Goal: Task Accomplishment & Management: Complete application form

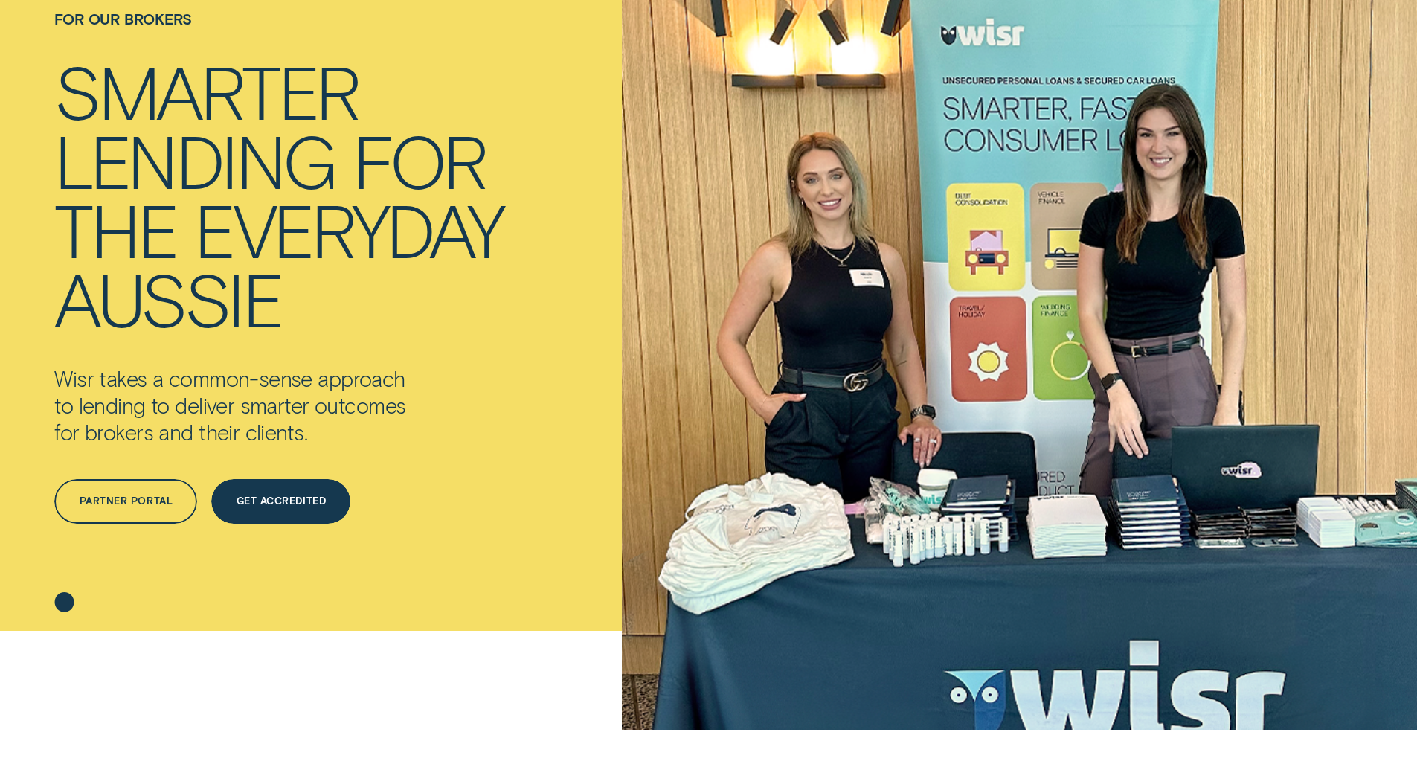
scroll to position [149, 0]
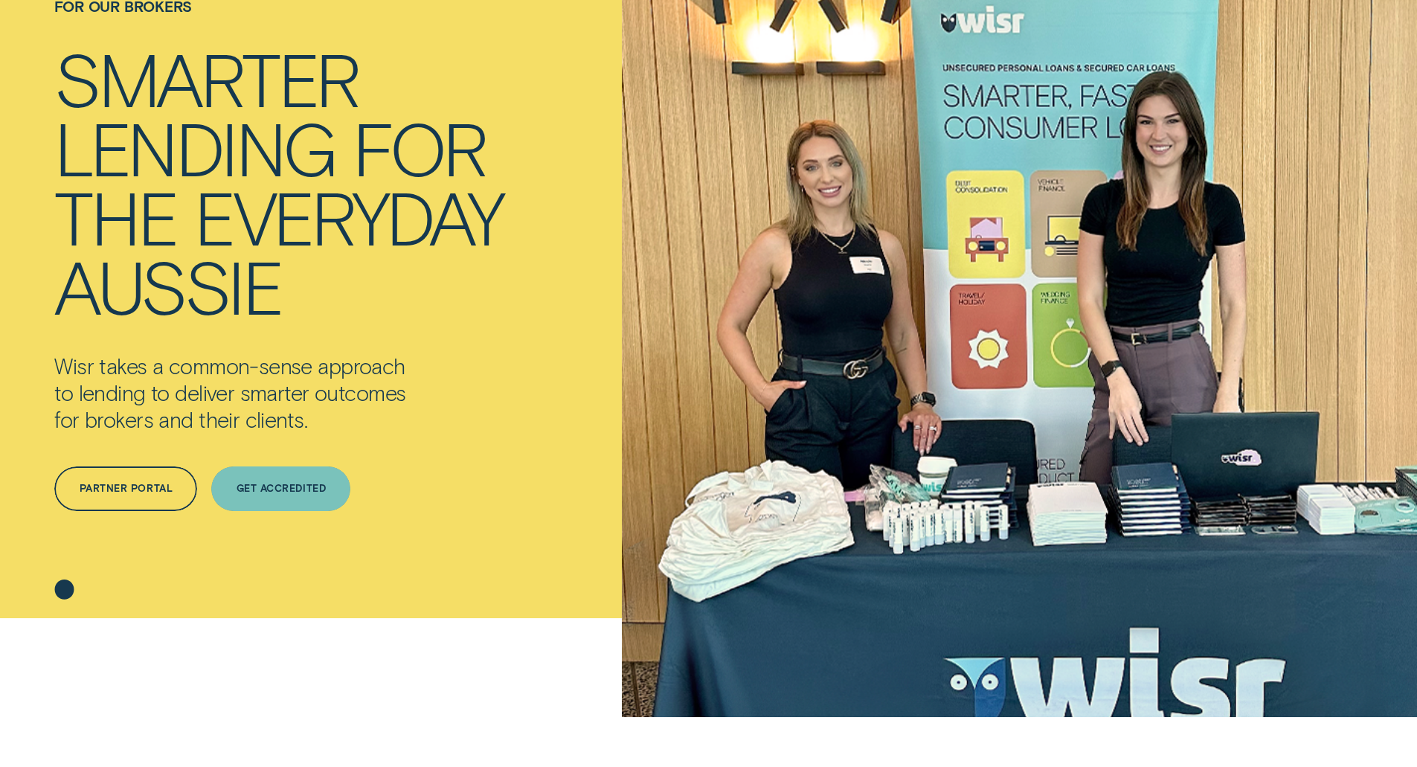
click at [304, 503] on div "Get Accredited" at bounding box center [280, 488] width 139 height 45
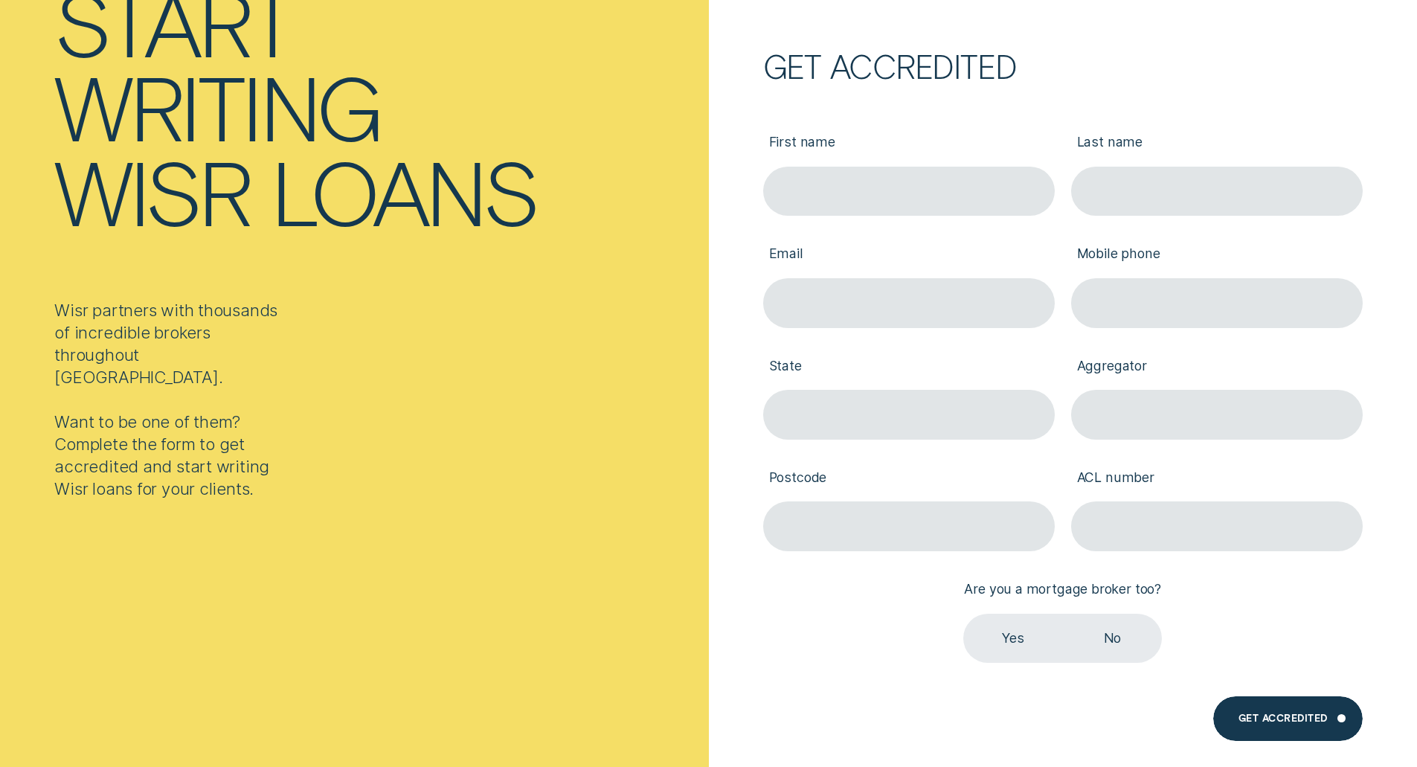
scroll to position [223, 0]
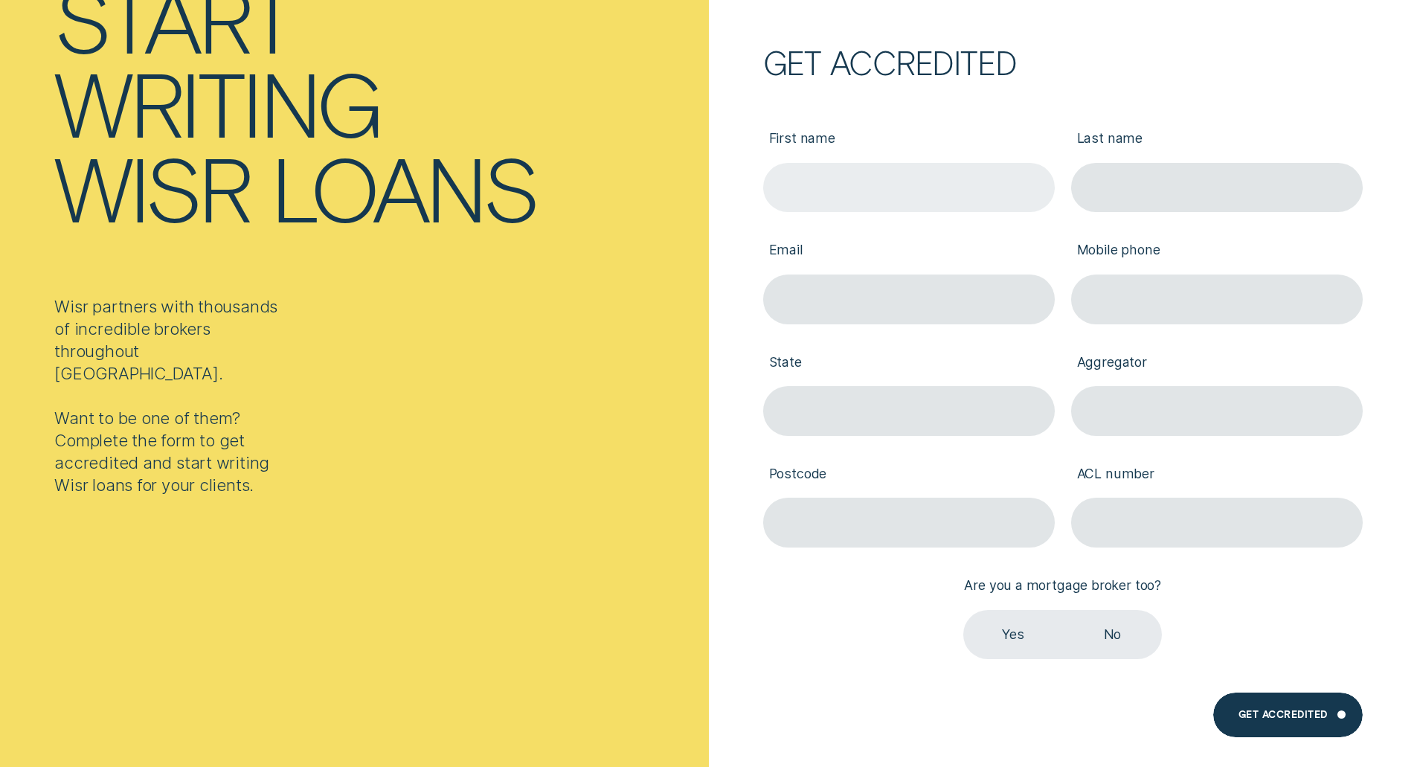
click at [837, 186] on input "First name" at bounding box center [909, 188] width 292 height 50
type input "Satish"
type input "[PERSON_NAME]"
type input "[EMAIL_ADDRESS][DOMAIN_NAME]"
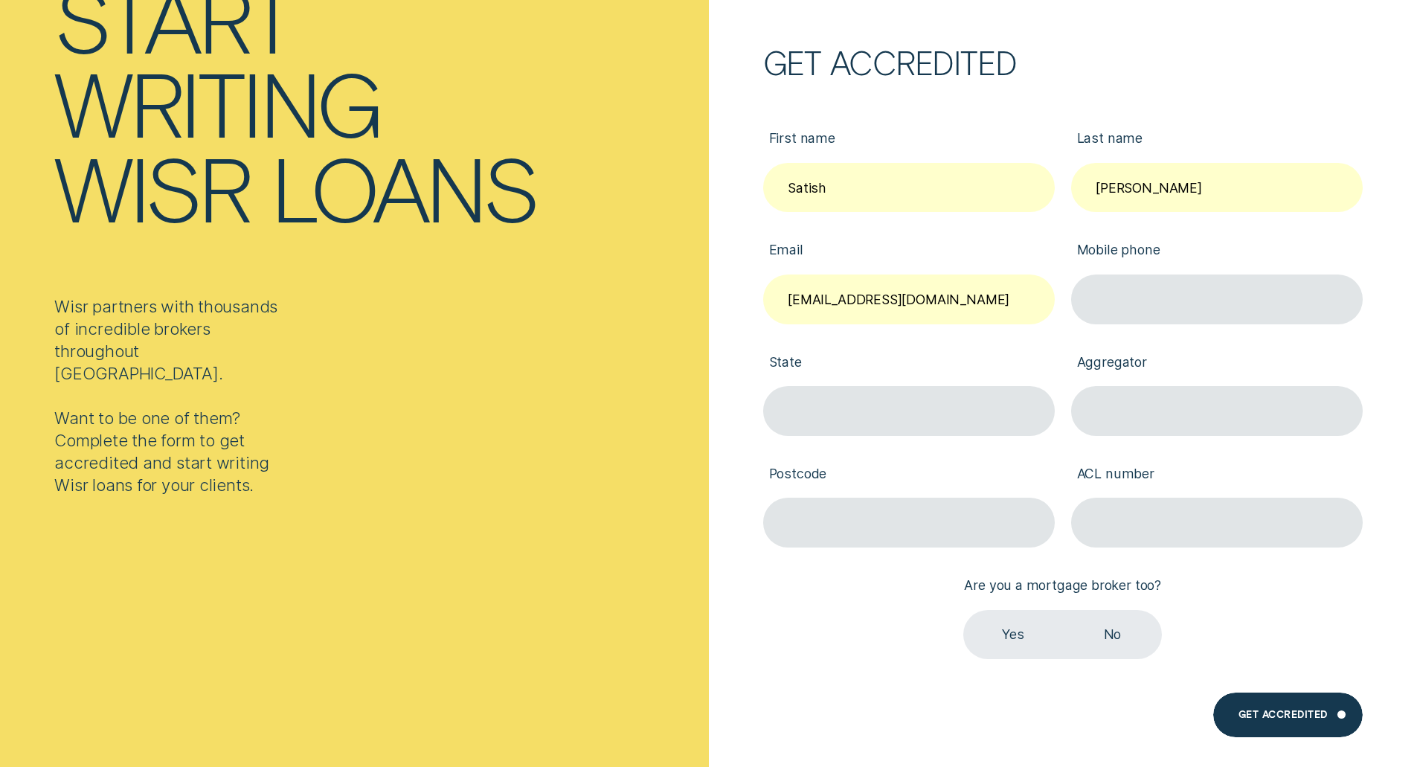
type input "0401205629"
type input "3037"
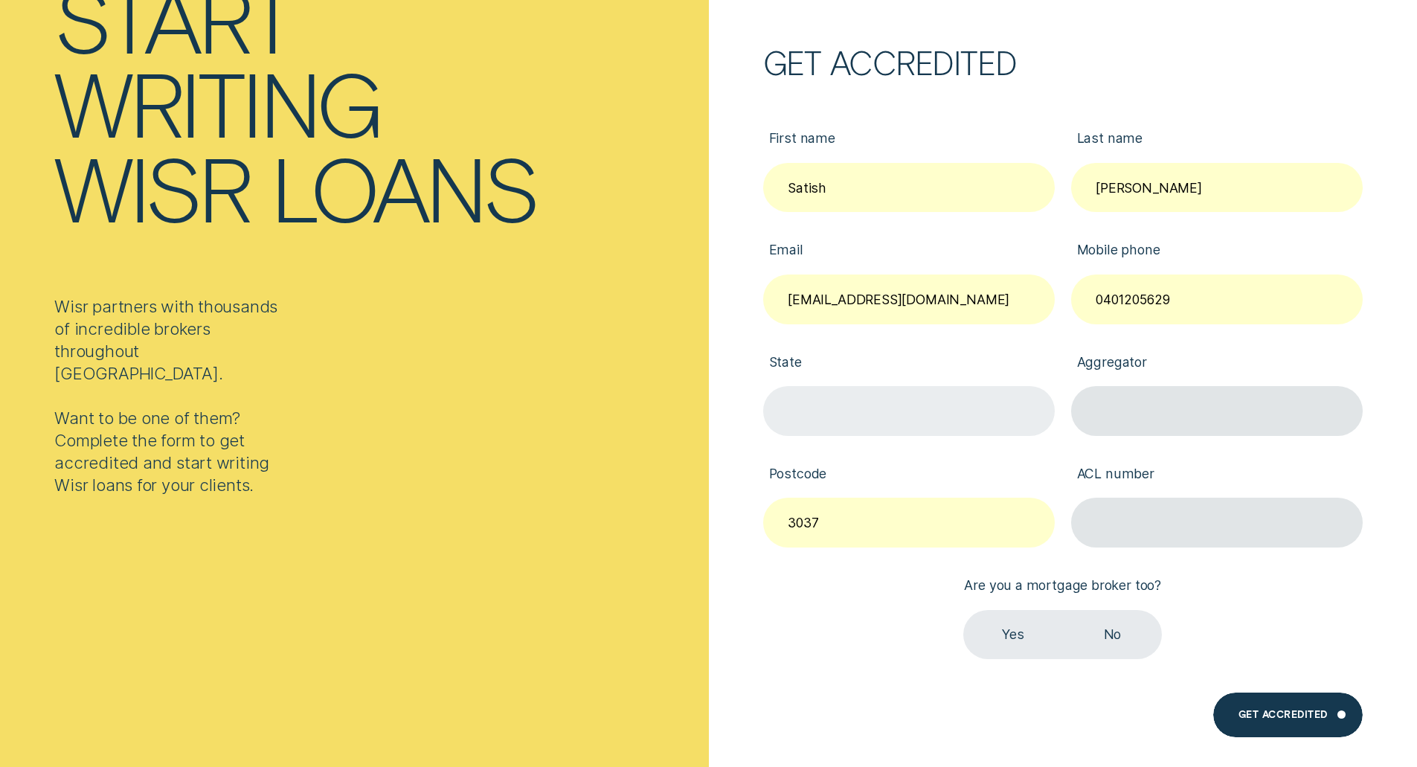
click at [968, 419] on input "State" at bounding box center [909, 411] width 292 height 50
type input "Vic"
type input "Finsure"
paste input "384704"
type input "384704"
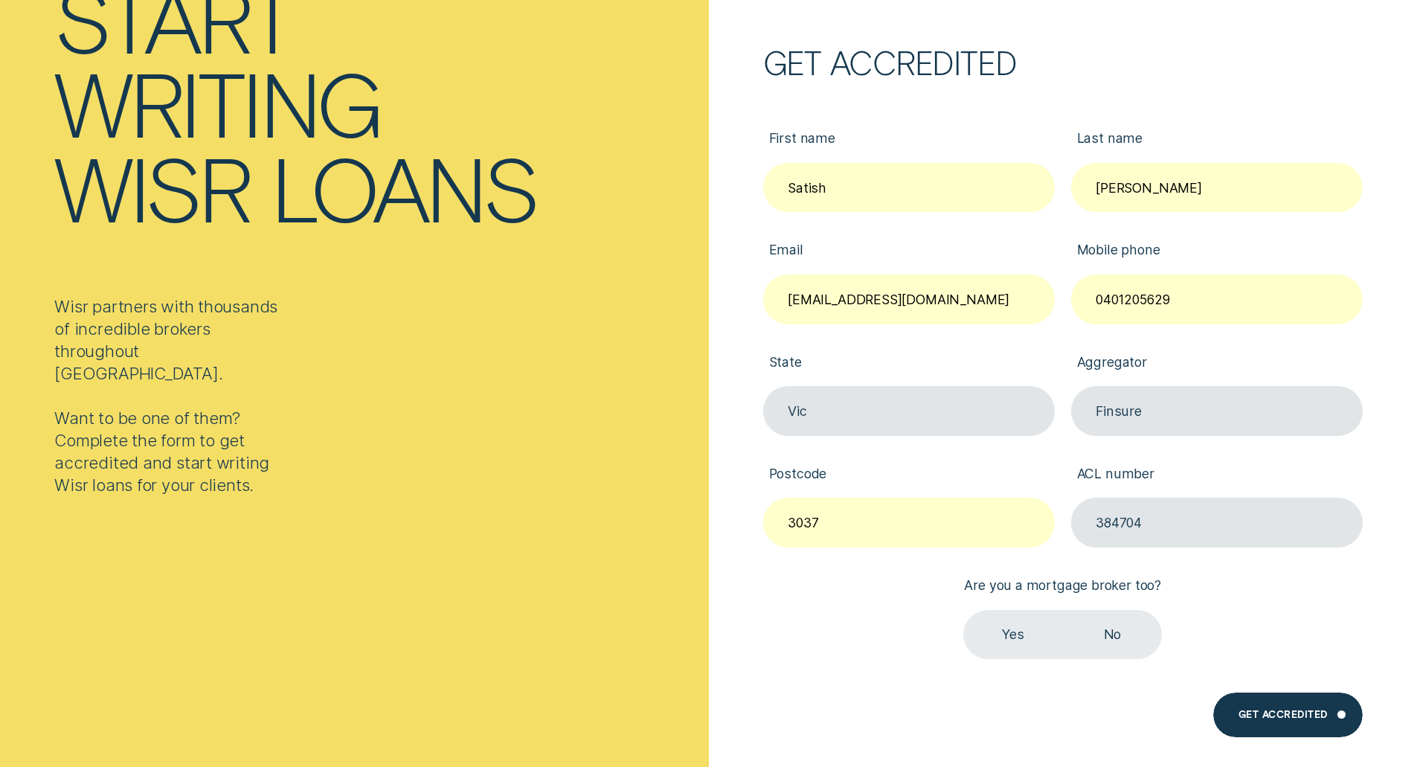
click at [1017, 643] on label "Yes" at bounding box center [1012, 635] width 99 height 50
click at [963, 610] on input "Yes" at bounding box center [963, 610] width 0 height 0
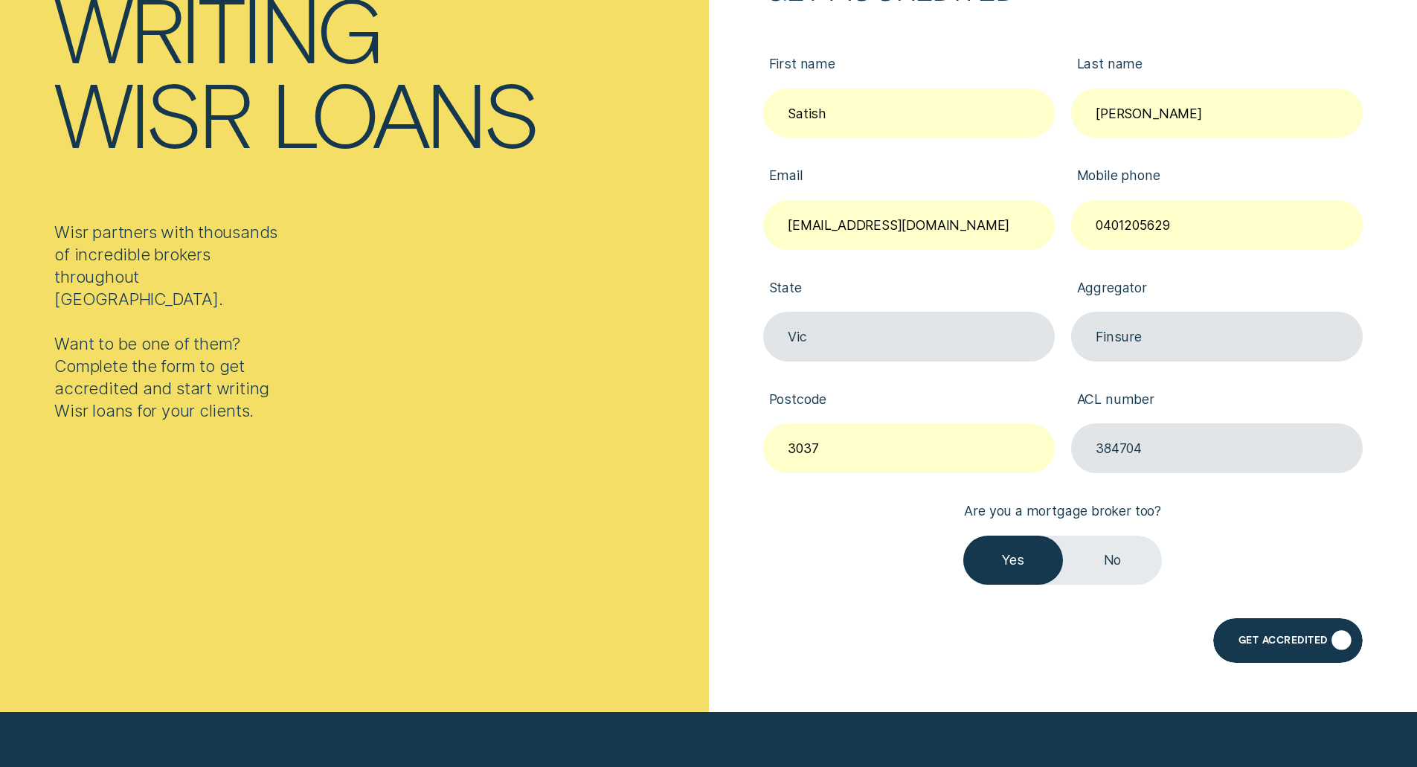
click at [1284, 651] on div "Get Accredited" at bounding box center [1287, 640] width 149 height 45
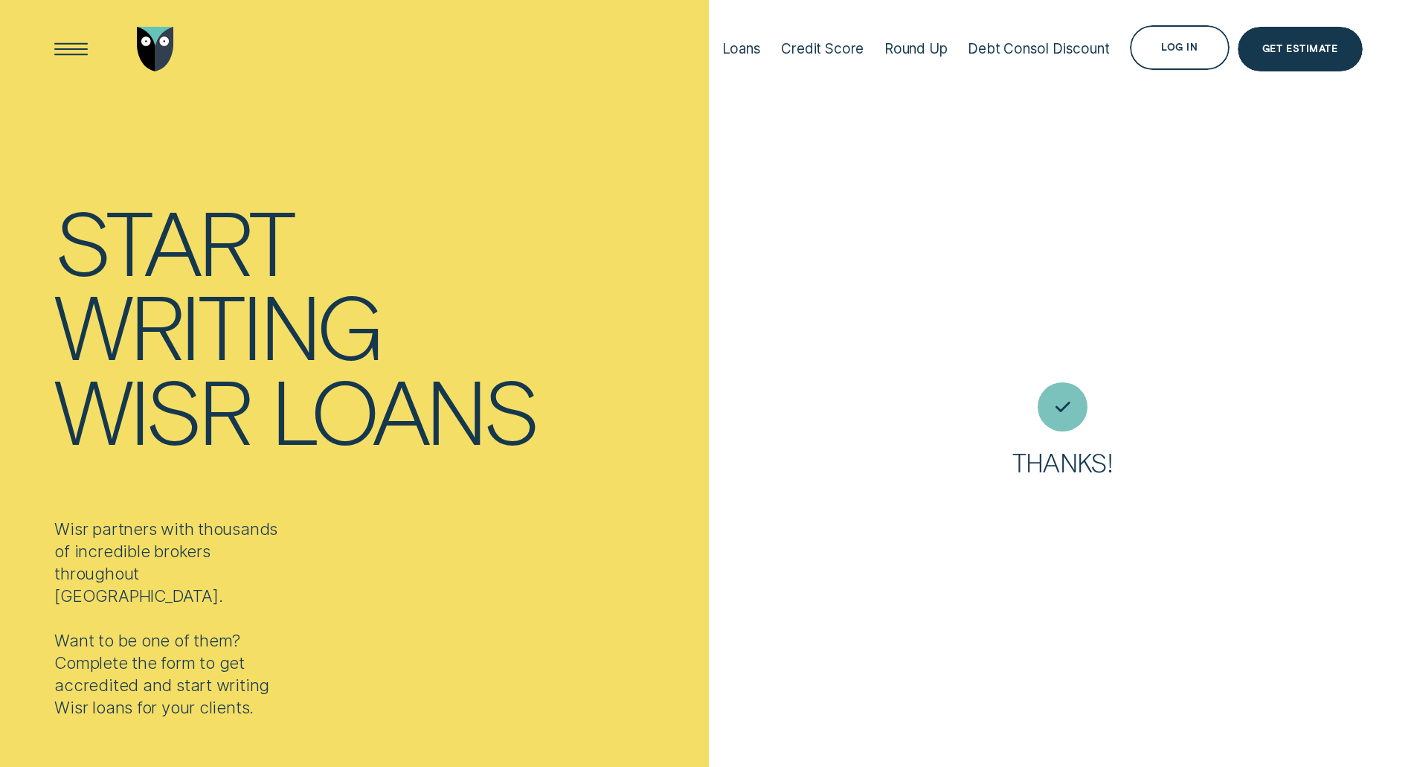
scroll to position [0, 0]
